Goal: Ask a question

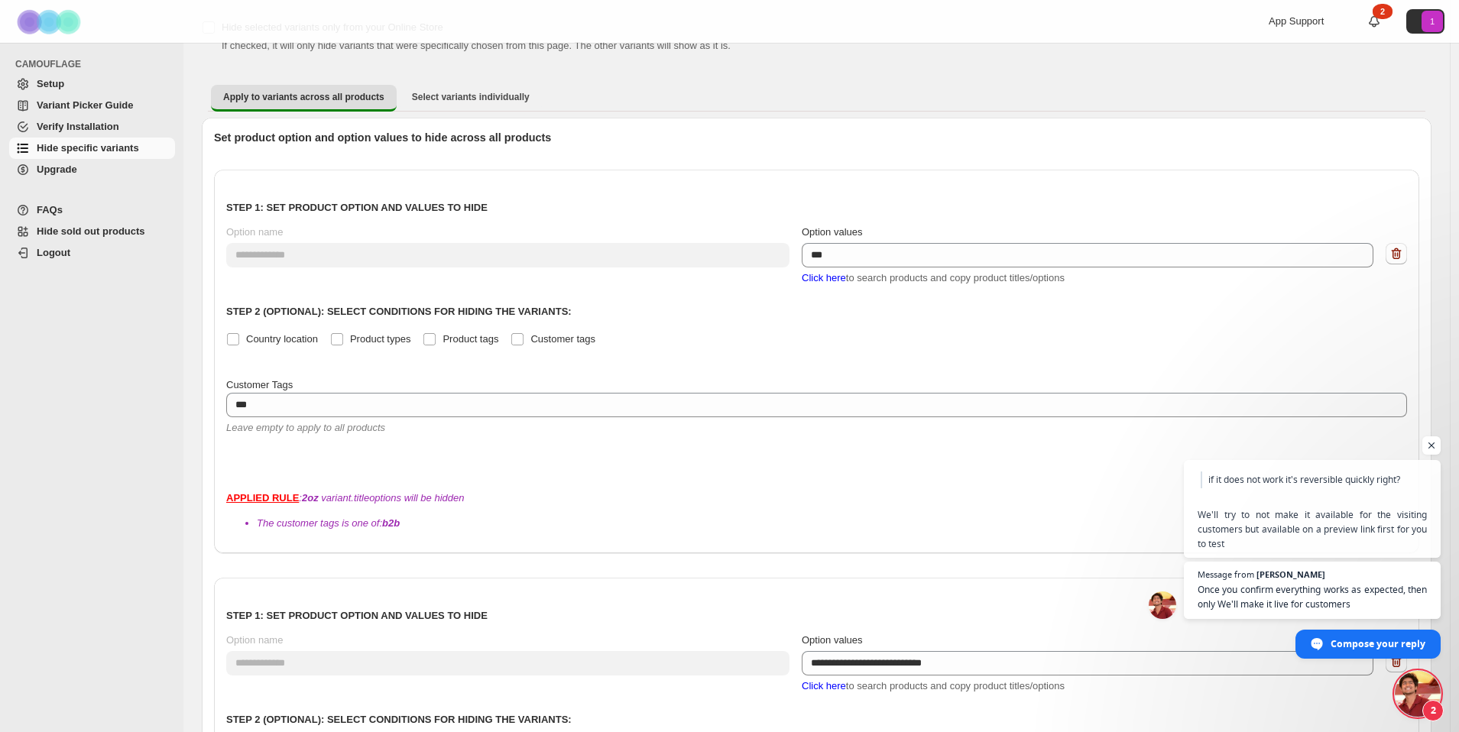
scroll to position [1066, 0]
click at [1406, 686] on span "Open chat" at bounding box center [1418, 694] width 46 height 46
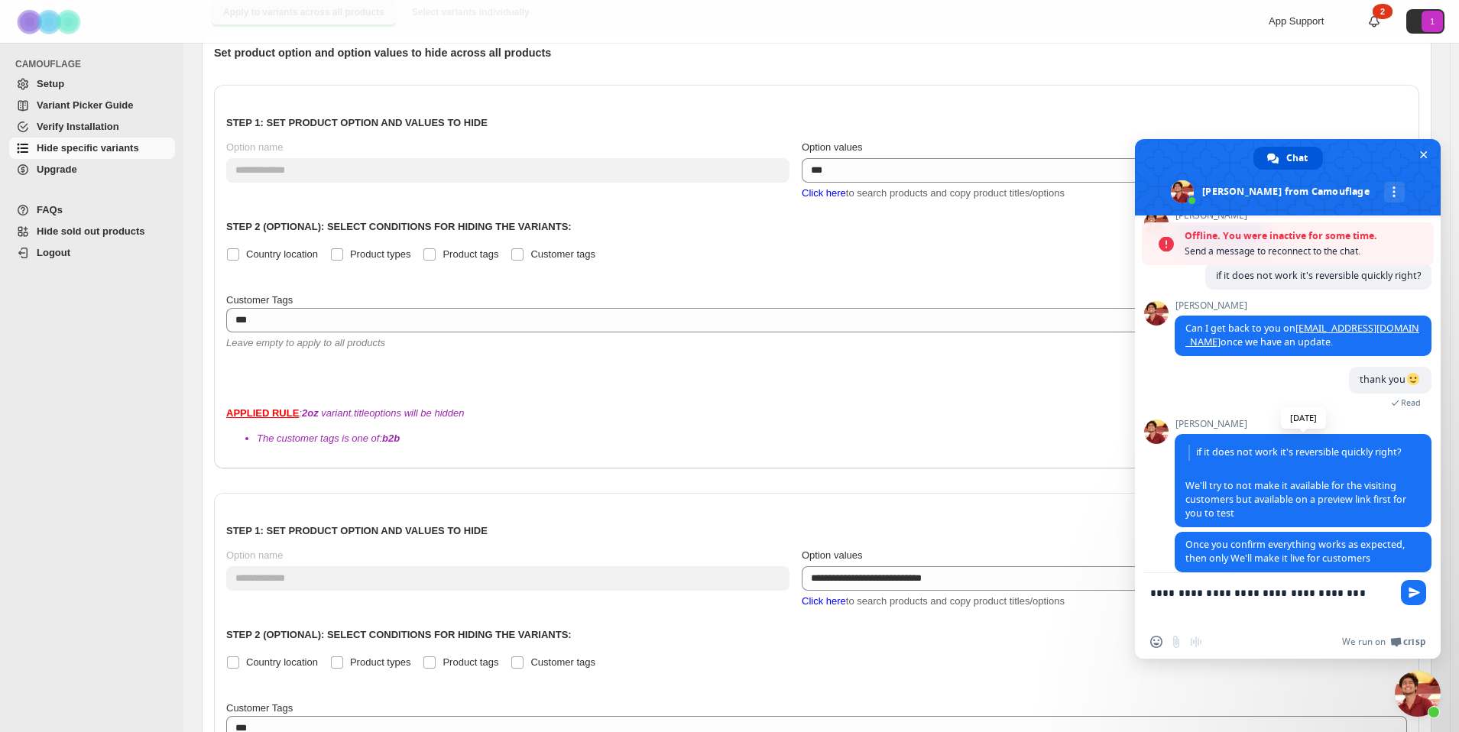
scroll to position [1129, 0]
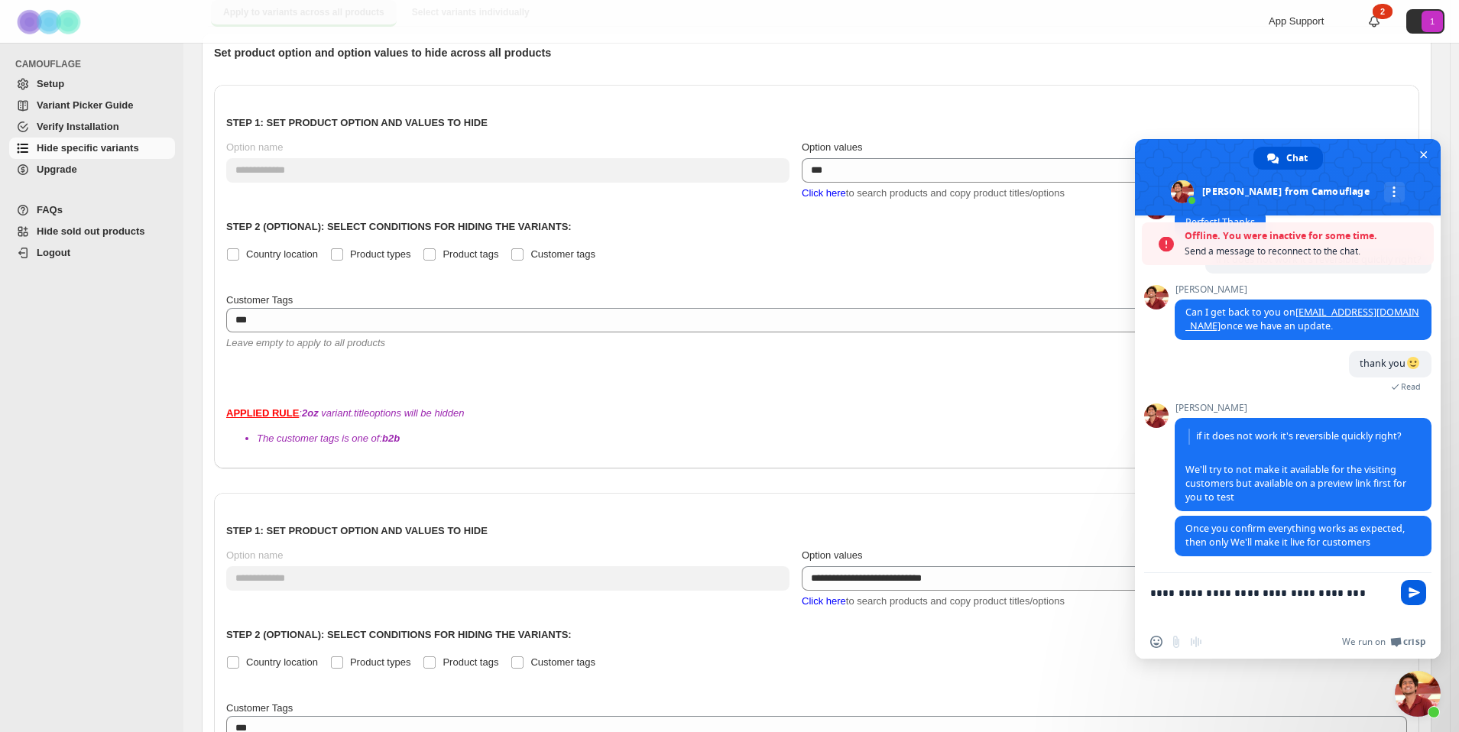
type textarea "**********"
click at [1414, 595] on span "Send" at bounding box center [1414, 592] width 11 height 11
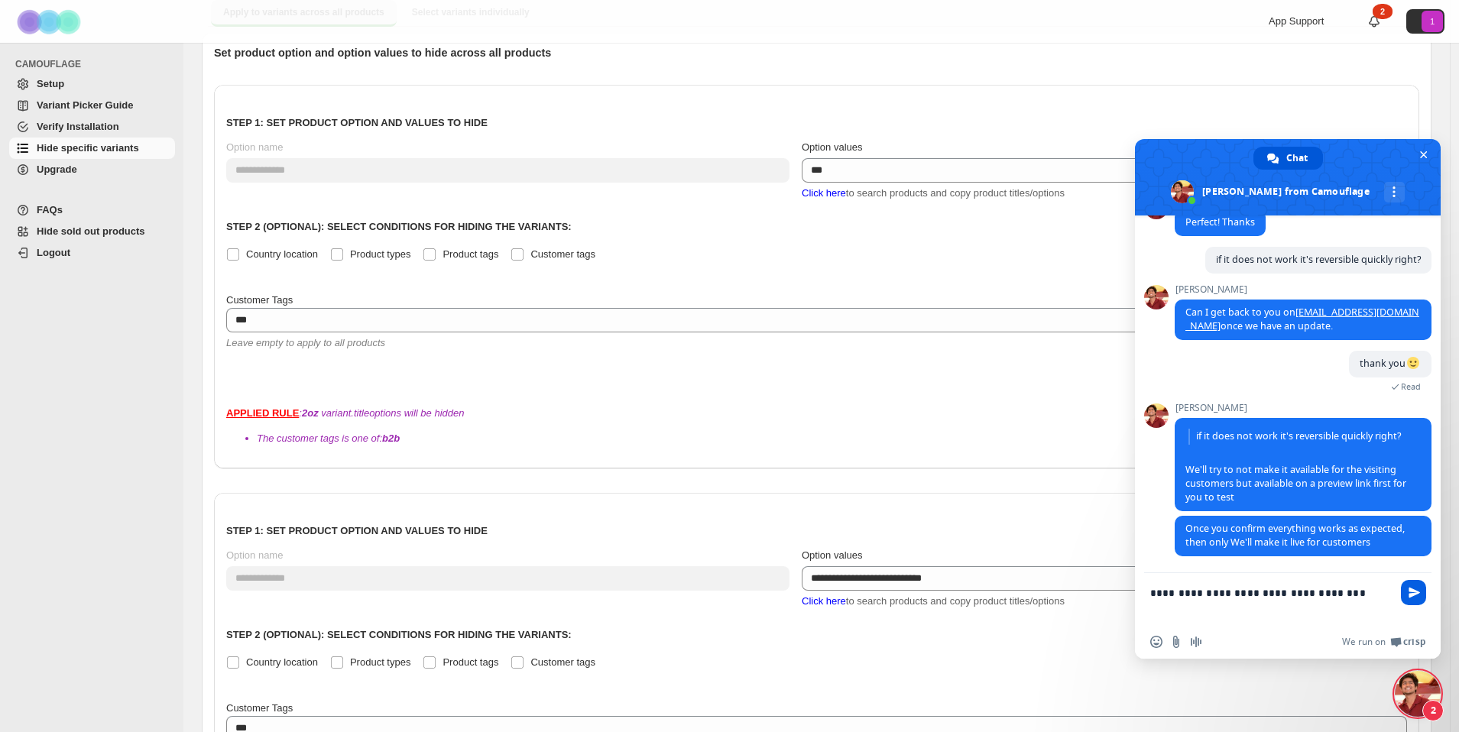
click at [1411, 590] on span "Send" at bounding box center [1414, 592] width 11 height 11
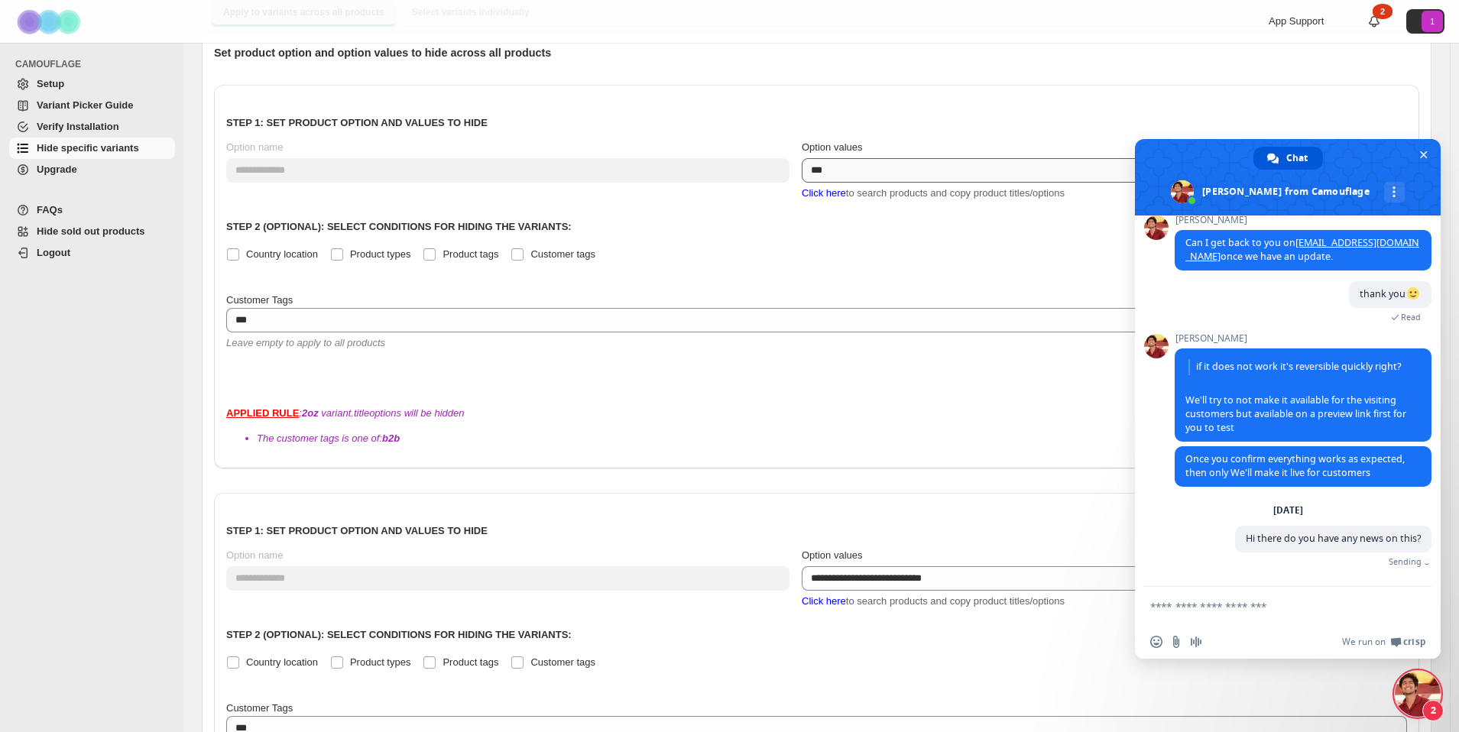
scroll to position [1131, 0]
